Goal: Task Accomplishment & Management: Use online tool/utility

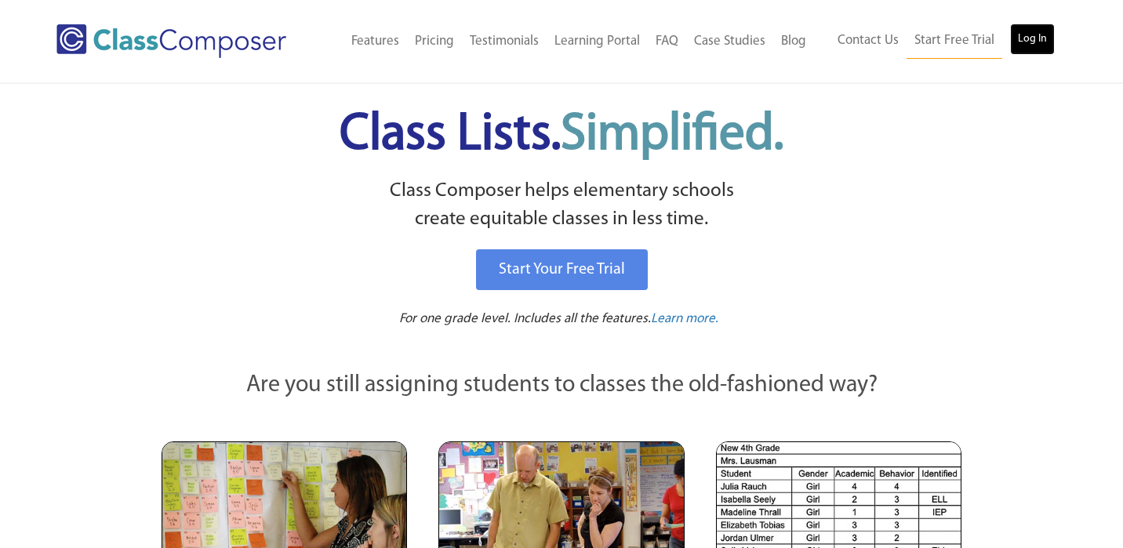
click at [1028, 41] on link "Log In" at bounding box center [1032, 39] width 45 height 31
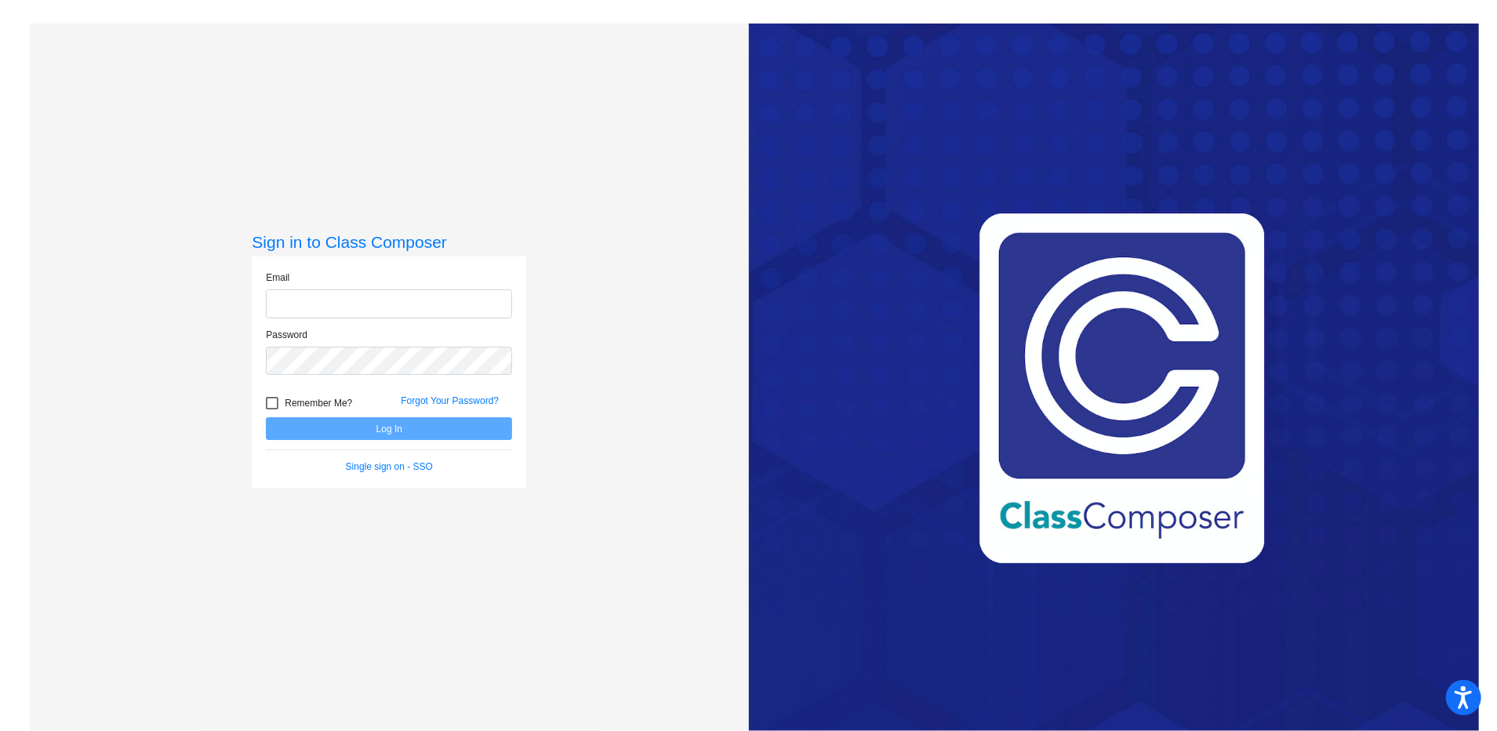
type input "deborah_russo@waylandps.org"
click at [379, 430] on button "Log In" at bounding box center [389, 428] width 246 height 23
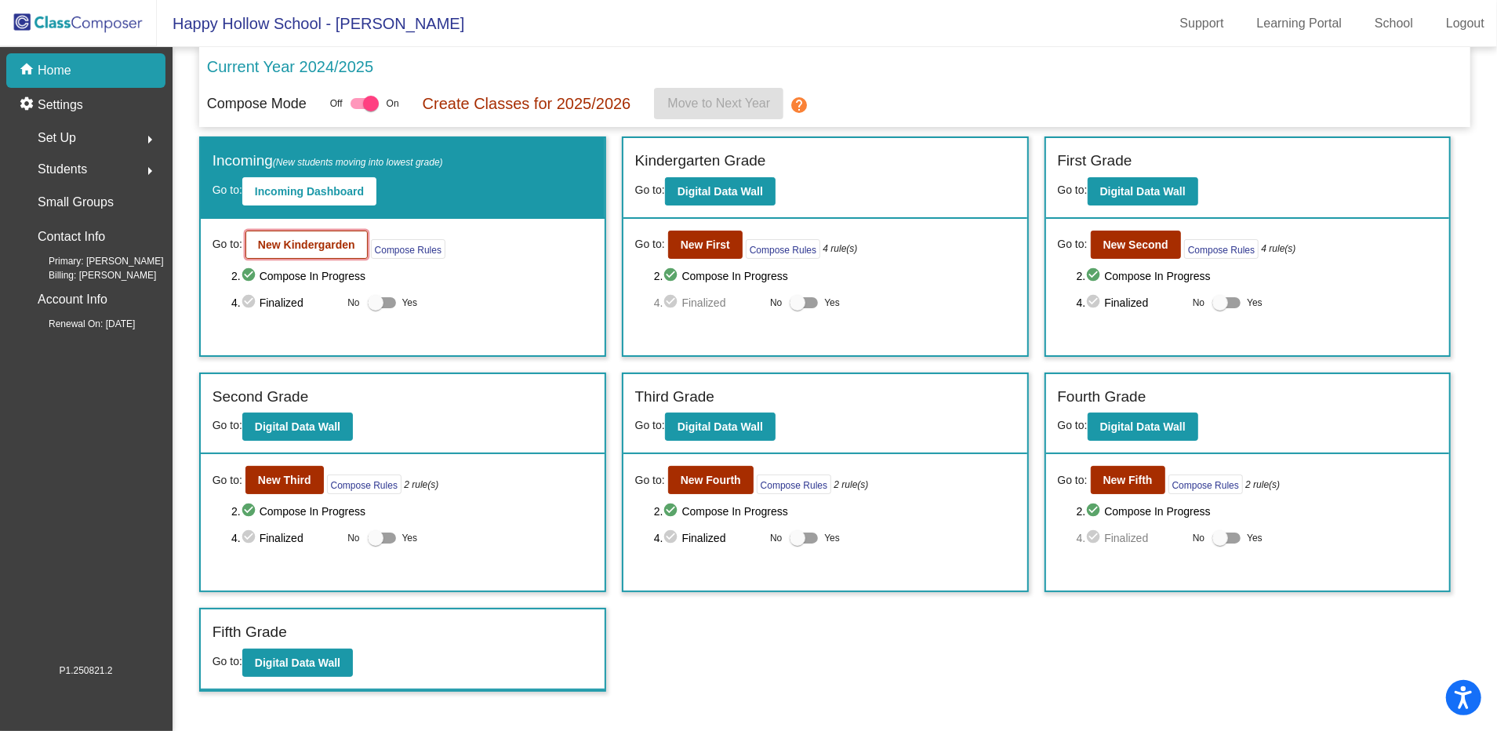
click at [319, 239] on b "New Kindergarden" at bounding box center [306, 244] width 97 height 13
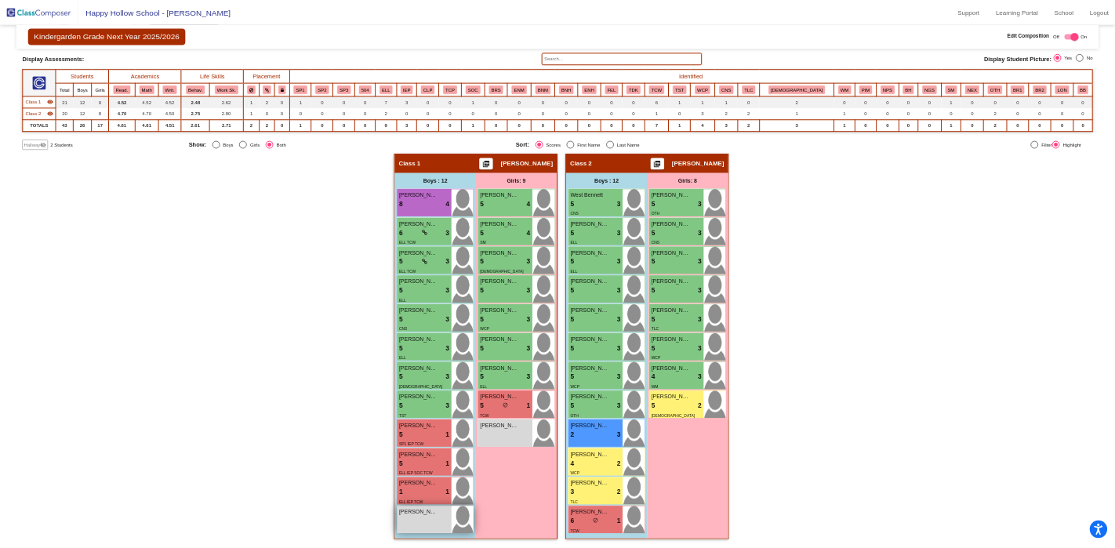
scroll to position [87, 0]
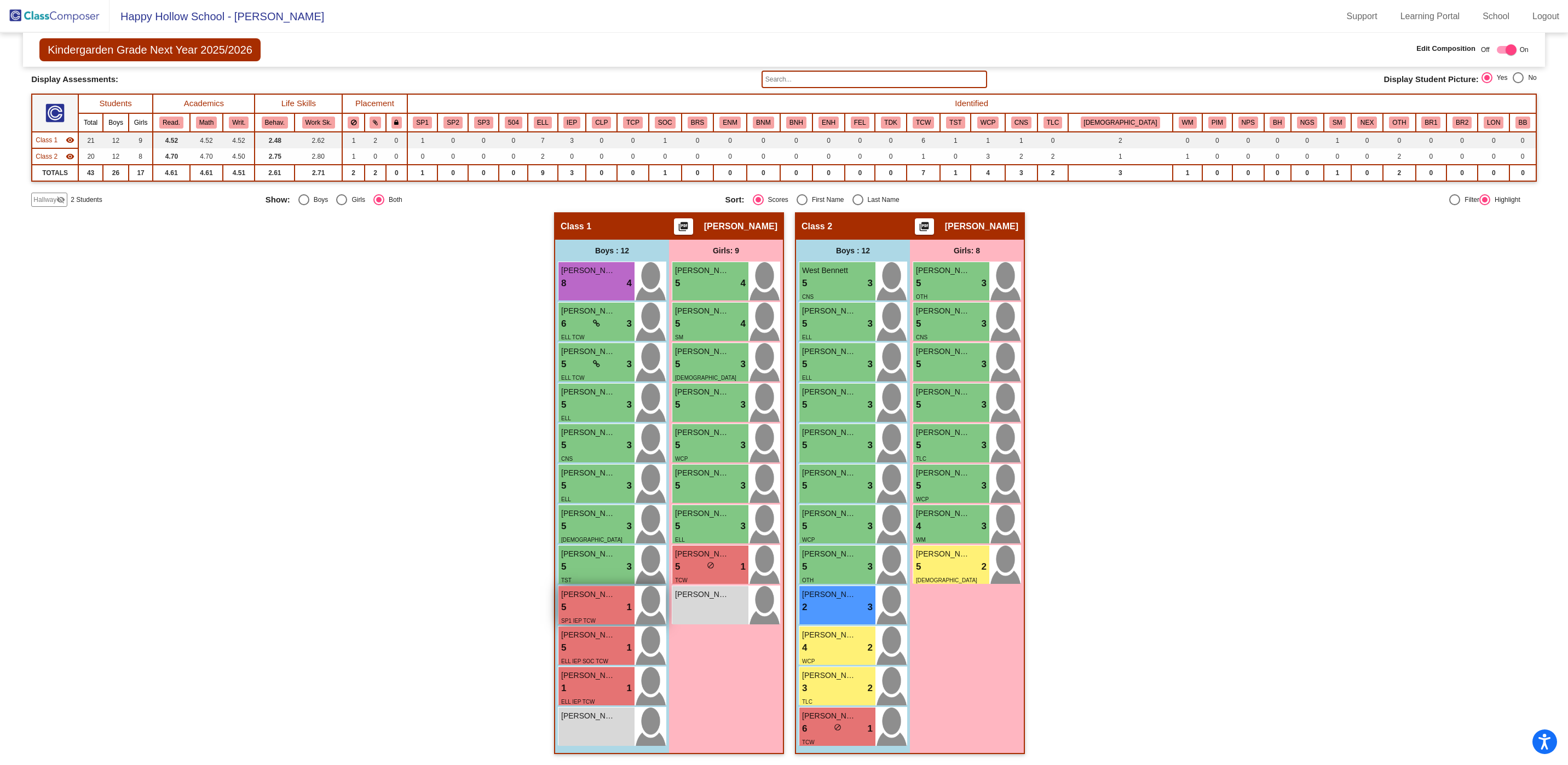
click at [577, 510] on div "5 lock do_not_disturb_alt 1" at bounding box center [596, 607] width 71 height 14
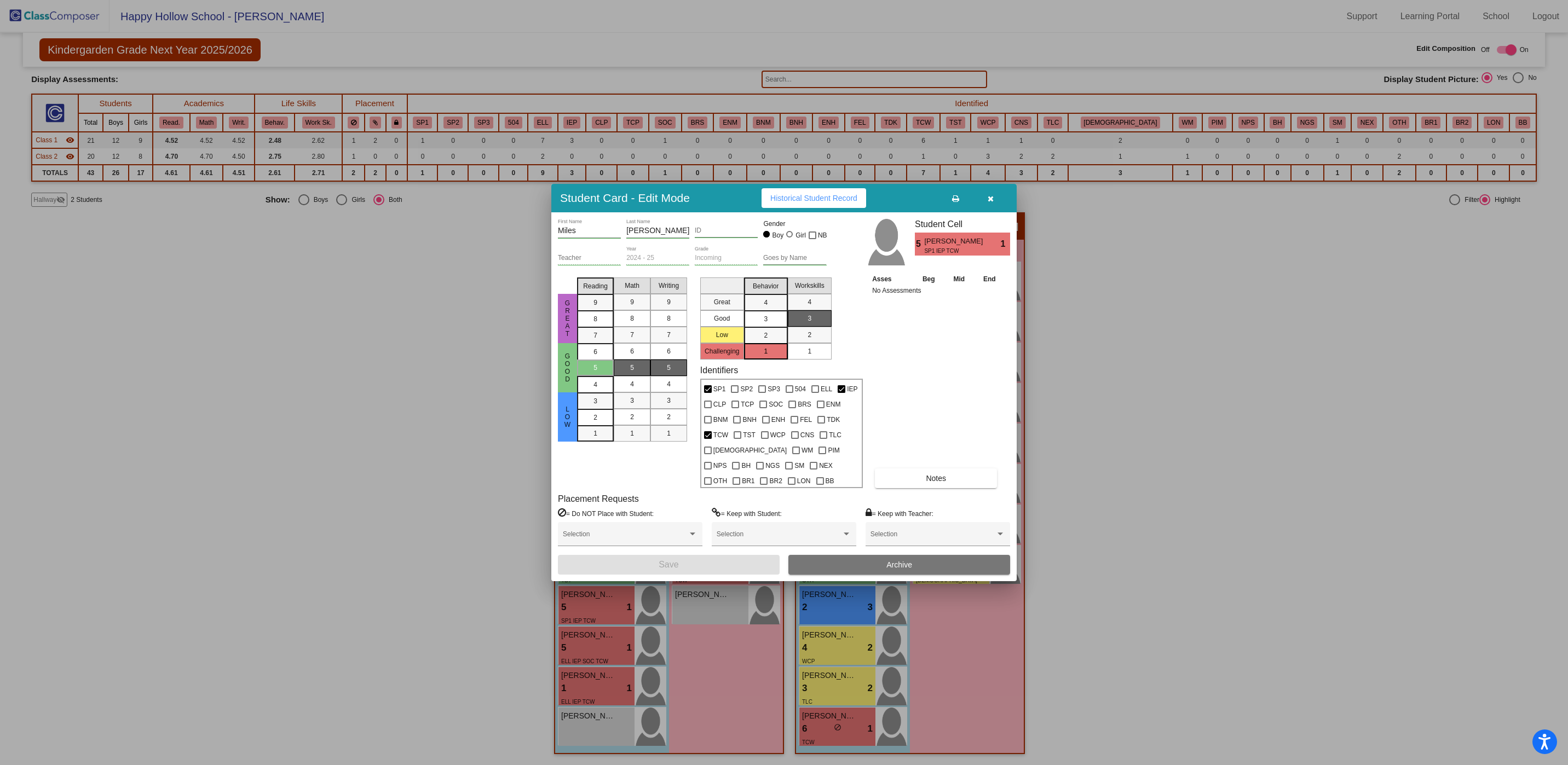
click at [990, 200] on icon "button" at bounding box center [990, 198] width 6 height 8
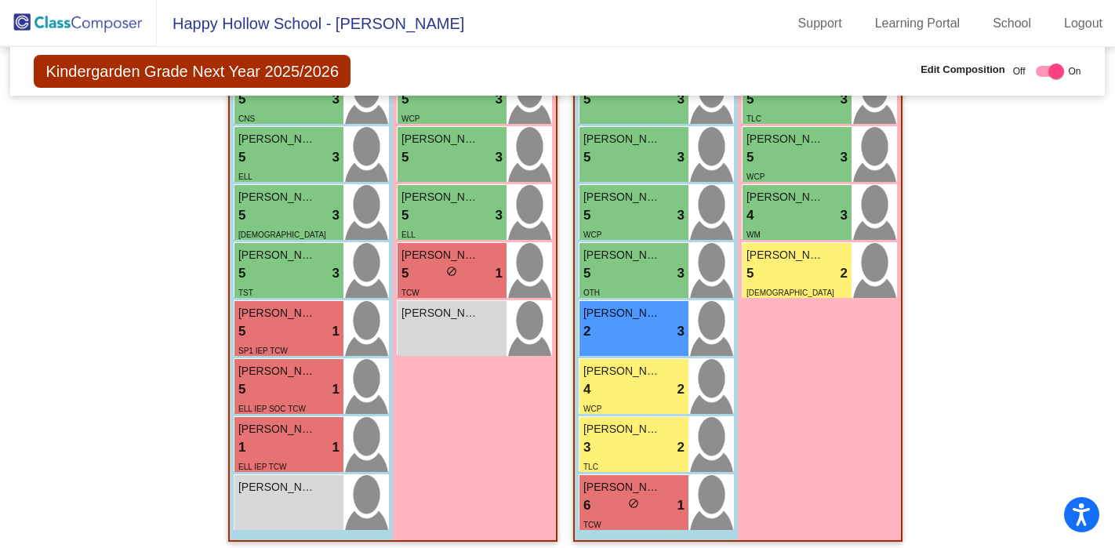
scroll to position [669, 0]
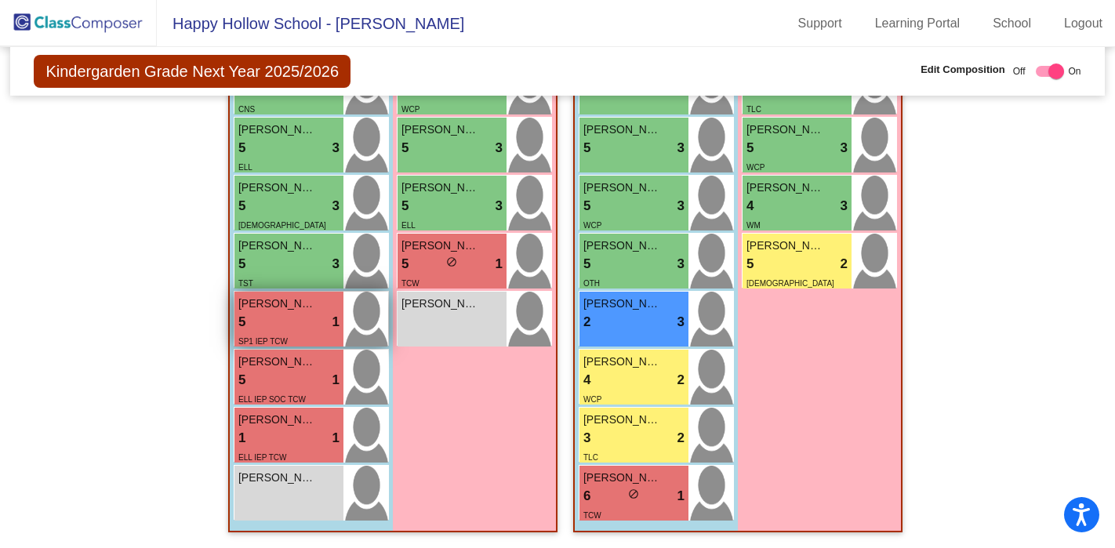
click at [256, 337] on span "SP1 IEP TCW" at bounding box center [262, 341] width 49 height 9
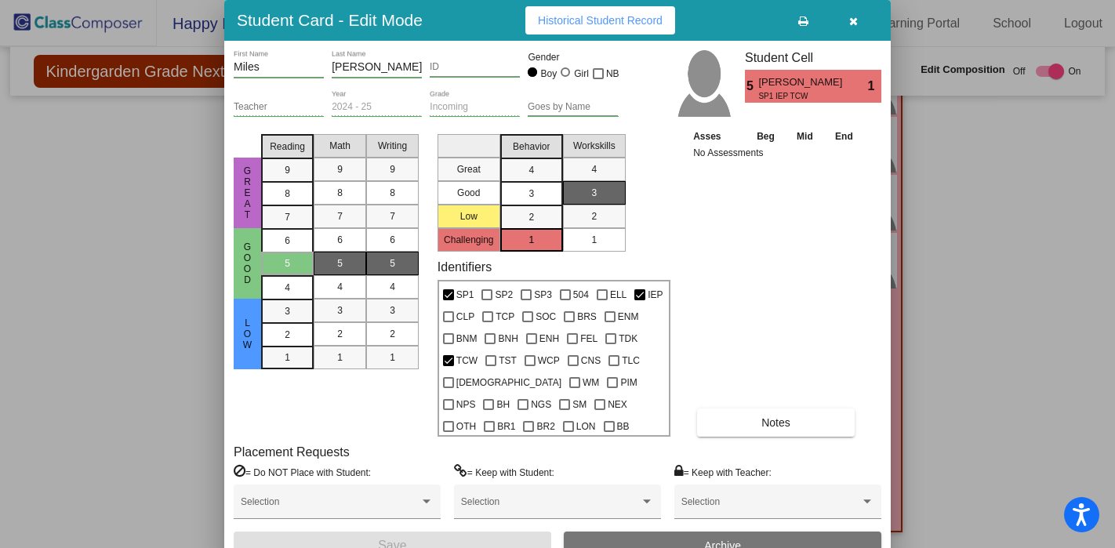
scroll to position [0, 0]
click at [851, 21] on icon "button" at bounding box center [853, 21] width 9 height 11
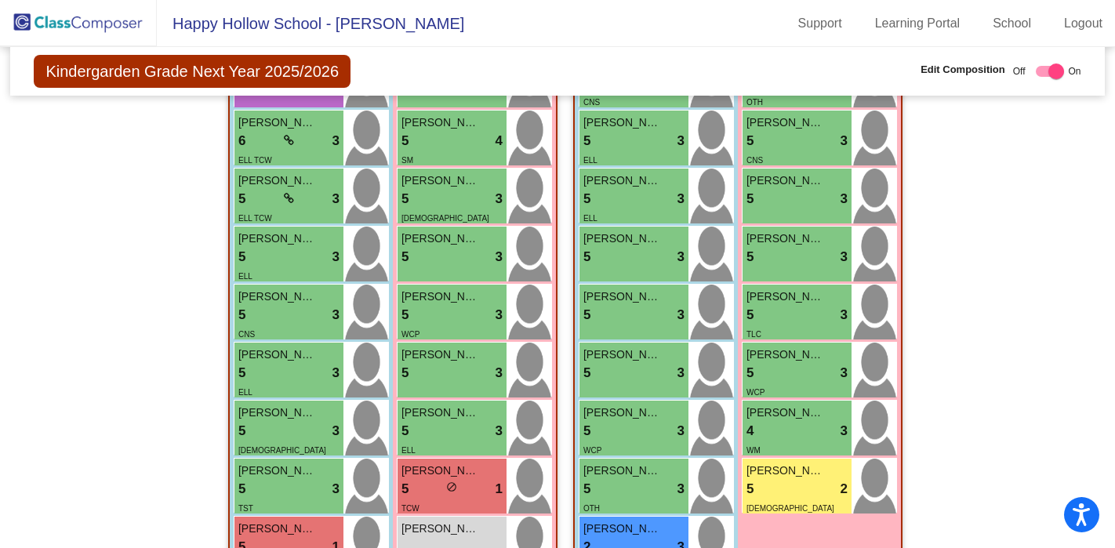
scroll to position [669, 0]
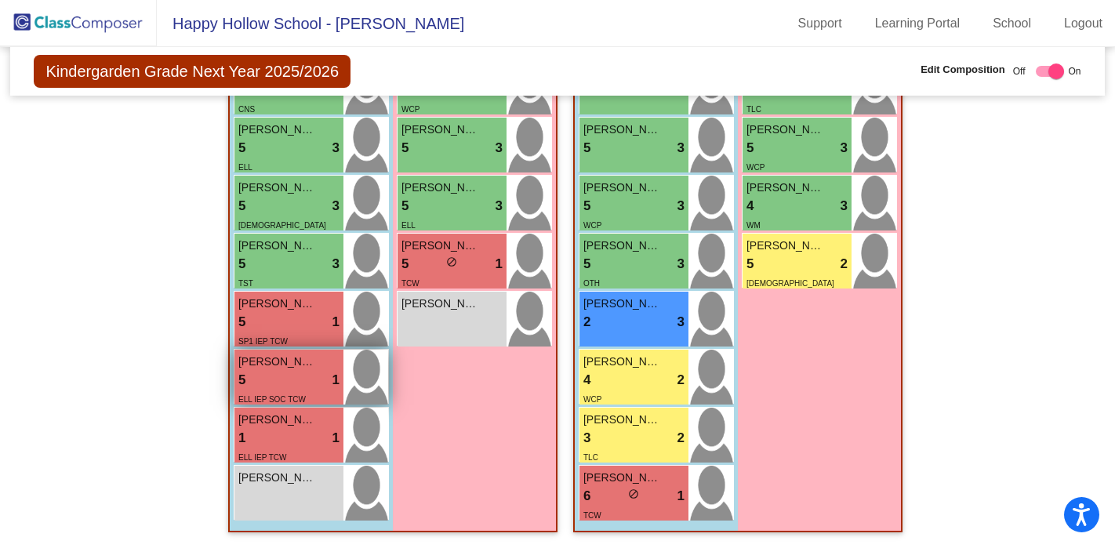
click at [288, 377] on div "5 lock do_not_disturb_alt 1" at bounding box center [288, 380] width 101 height 20
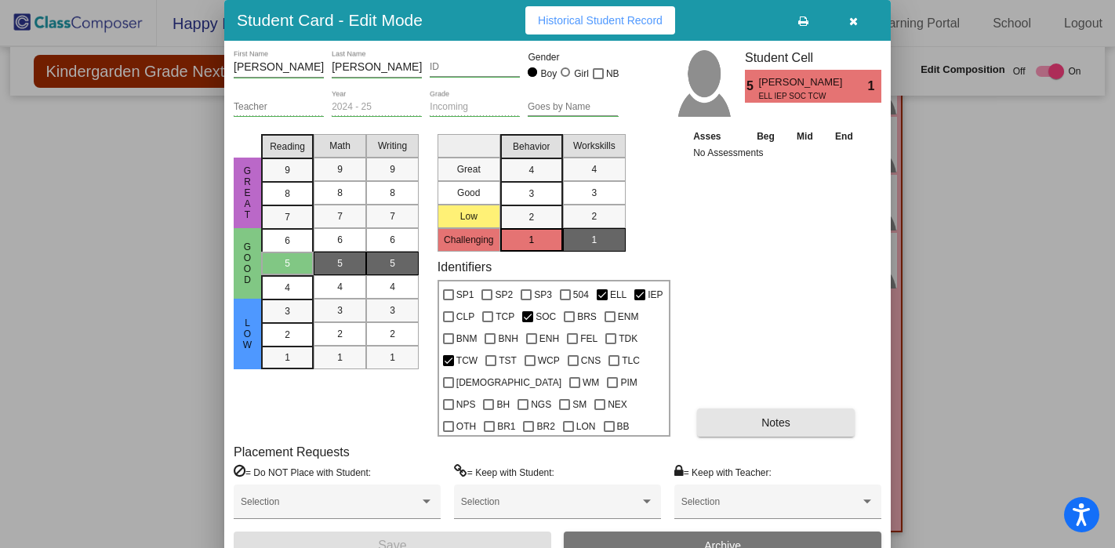
click at [784, 417] on span "Notes" at bounding box center [775, 422] width 29 height 13
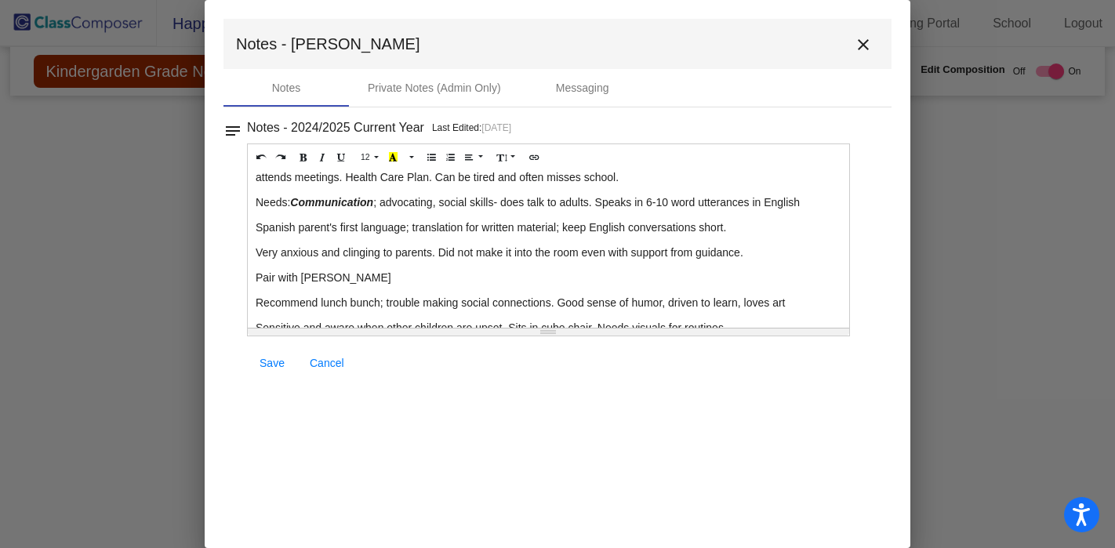
scroll to position [0, 0]
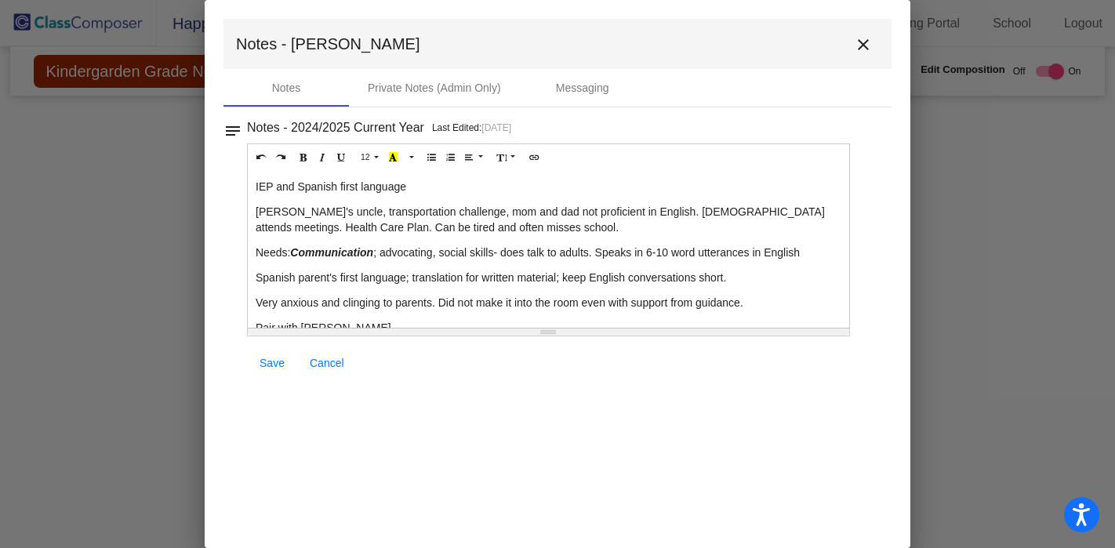
click at [863, 42] on mat-icon "close" at bounding box center [863, 44] width 19 height 19
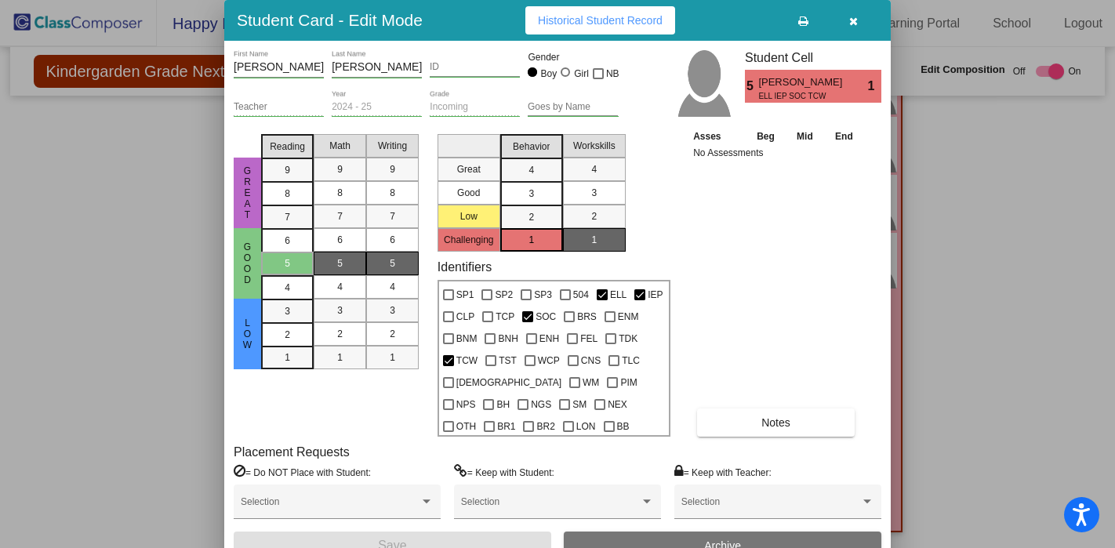
click at [854, 21] on icon "button" at bounding box center [853, 21] width 9 height 11
